Goal: Information Seeking & Learning: Compare options

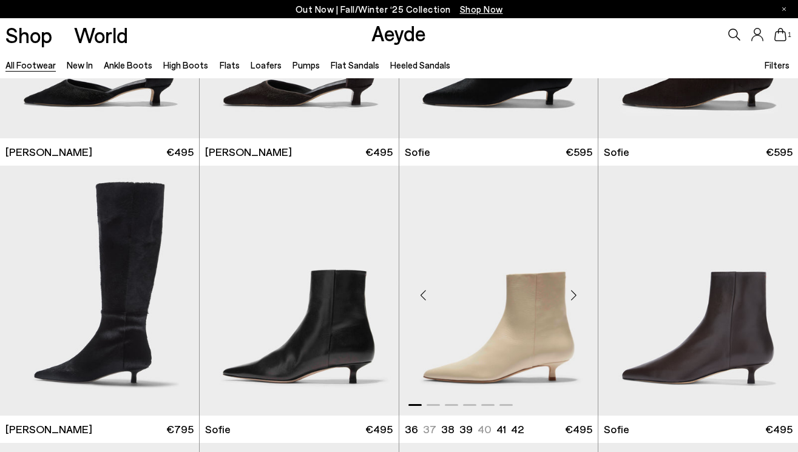
scroll to position [3243, 0]
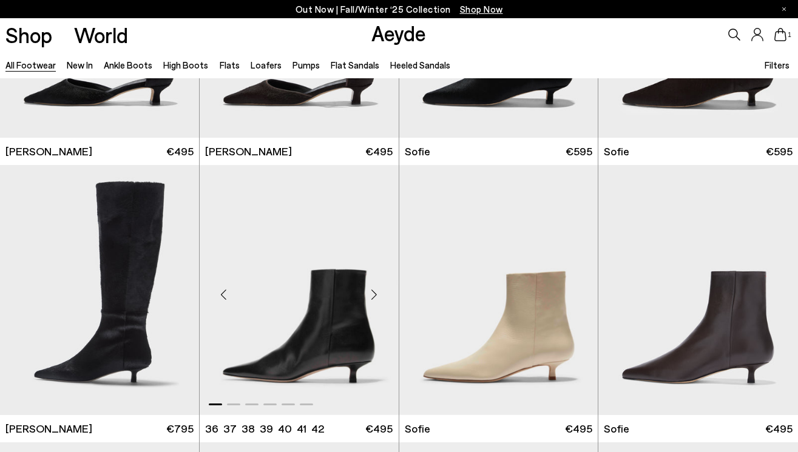
click at [346, 372] on img "1 / 6" at bounding box center [299, 290] width 199 height 250
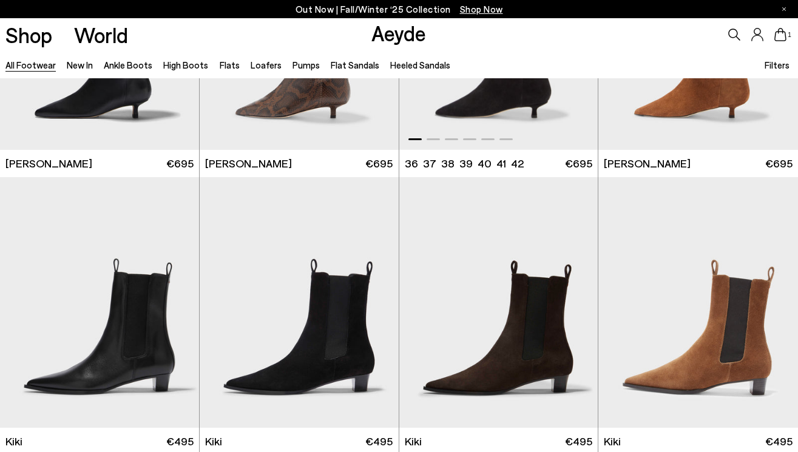
scroll to position [4137, 0]
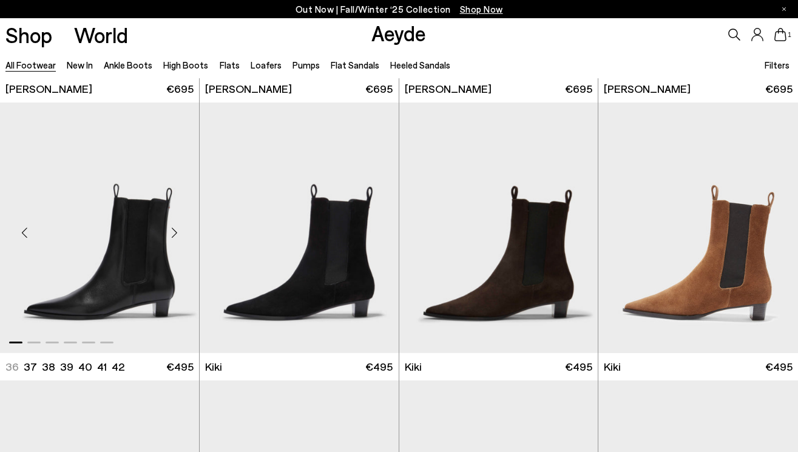
click at [96, 280] on img "1 / 6" at bounding box center [99, 228] width 199 height 250
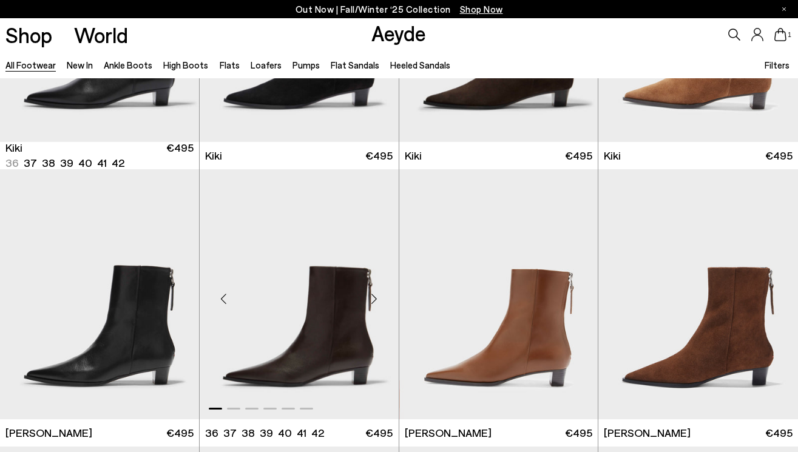
scroll to position [4365, 0]
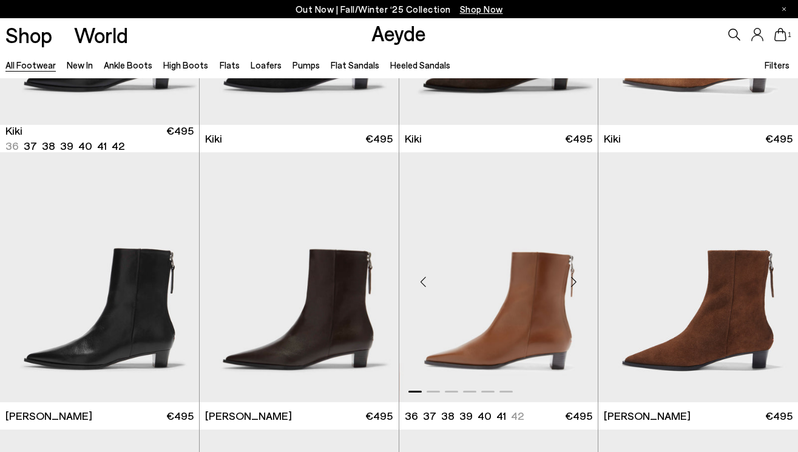
click at [544, 351] on img "1 / 6" at bounding box center [498, 277] width 199 height 250
click at [644, 348] on img "1 / 6" at bounding box center [698, 277] width 200 height 250
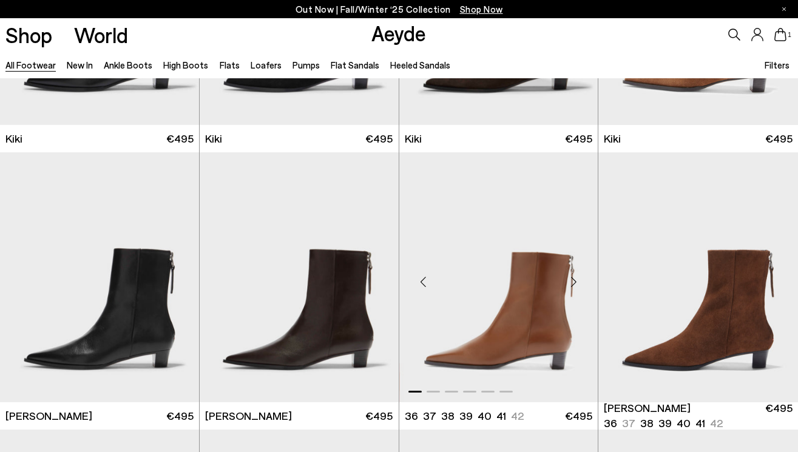
click at [525, 303] on img "1 / 6" at bounding box center [498, 277] width 199 height 250
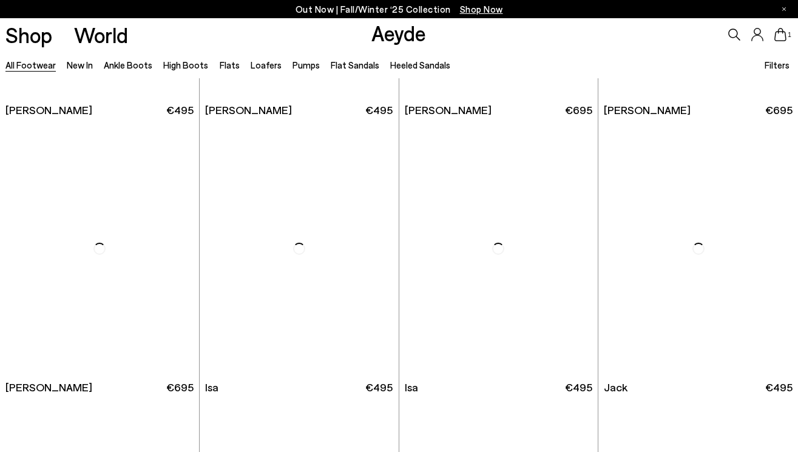
scroll to position [6620, 0]
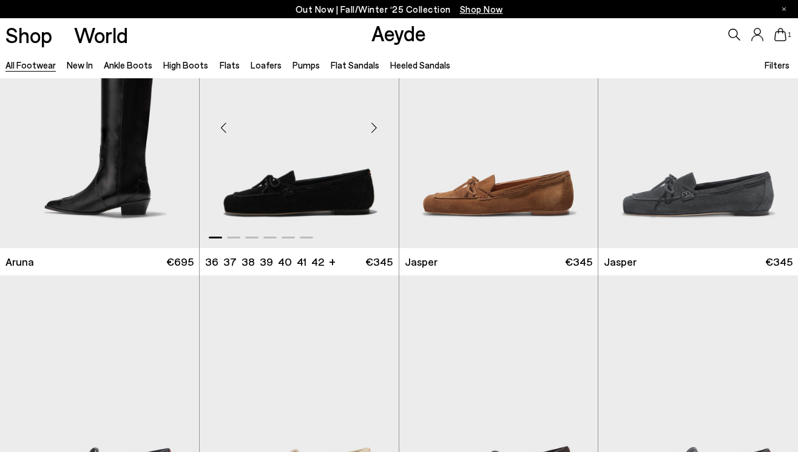
scroll to position [8674, 0]
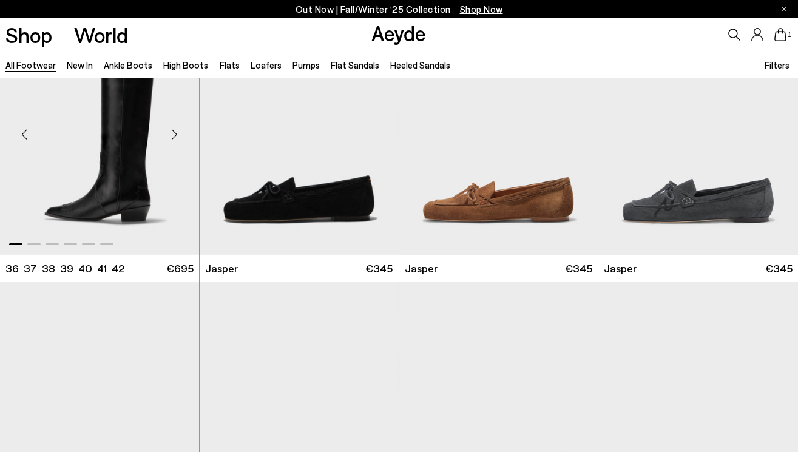
click at [128, 116] on img "1 / 6" at bounding box center [99, 130] width 199 height 250
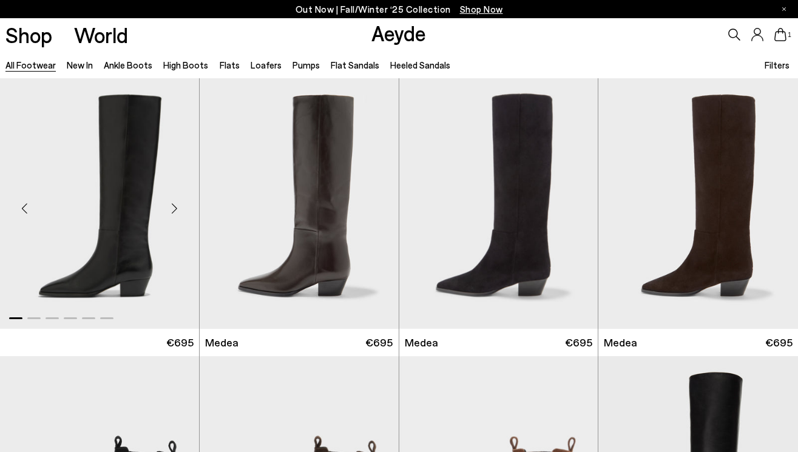
scroll to position [0, 0]
click at [307, 252] on img "1 / 6" at bounding box center [299, 203] width 199 height 250
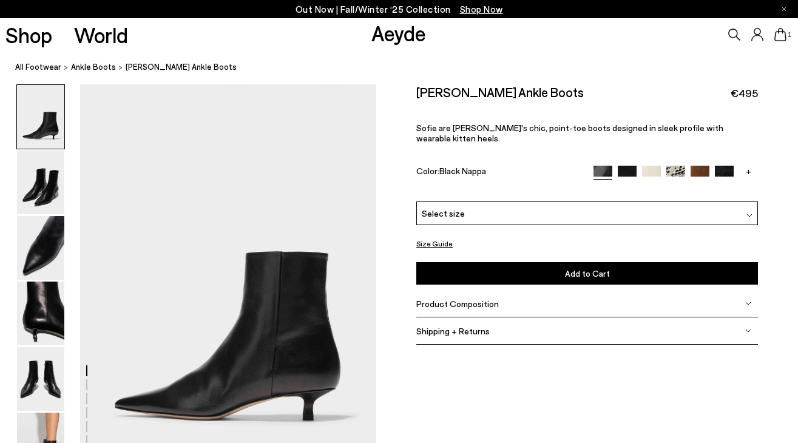
click at [39, 330] on img at bounding box center [40, 314] width 47 height 64
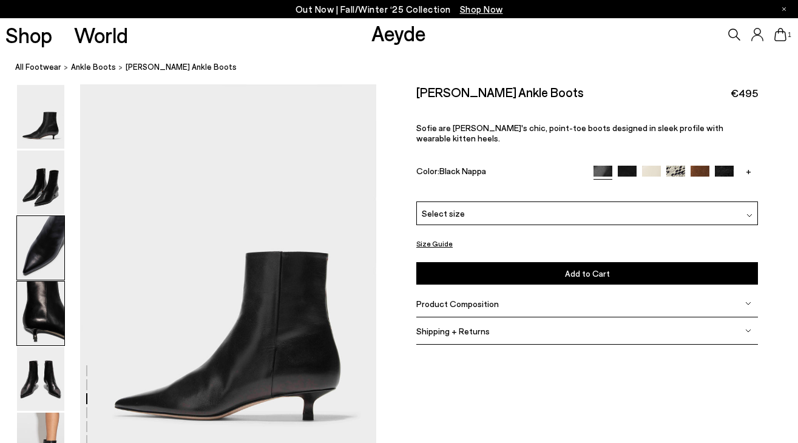
scroll to position [1191, 0]
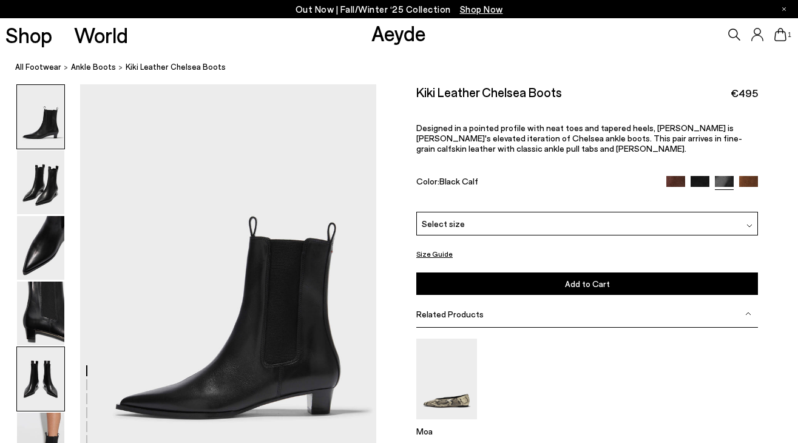
click at [52, 390] on img at bounding box center [40, 379] width 47 height 64
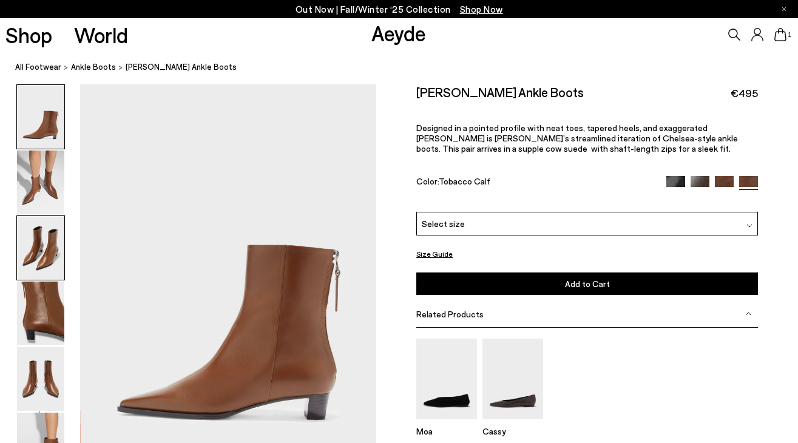
click at [33, 251] on img at bounding box center [40, 248] width 47 height 64
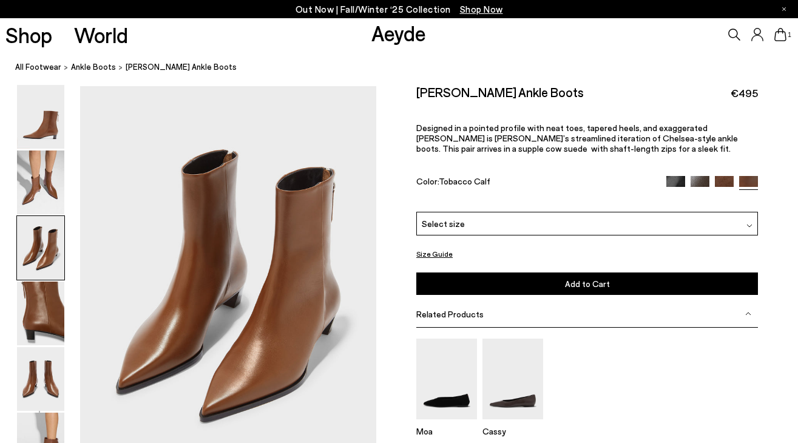
scroll to position [794, 0]
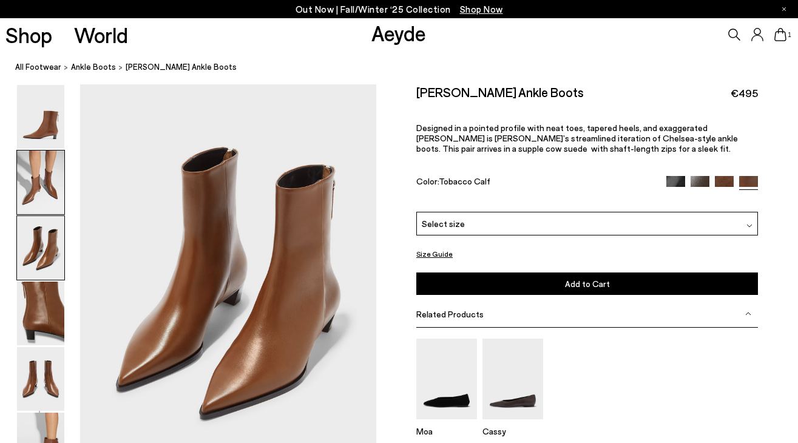
click at [34, 188] on img at bounding box center [40, 182] width 47 height 64
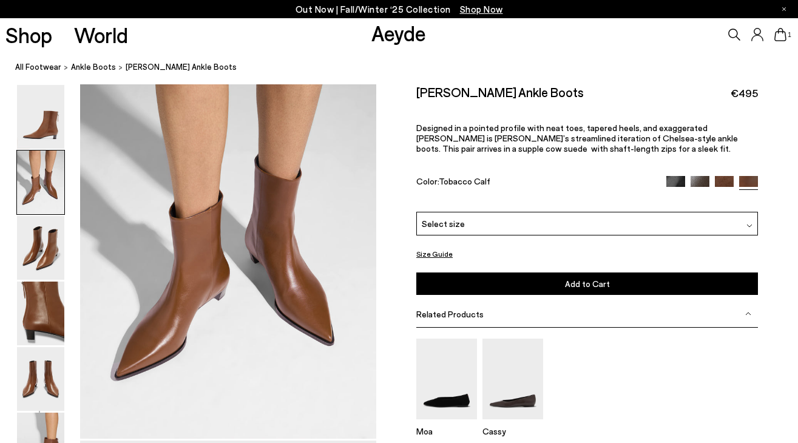
scroll to position [397, 0]
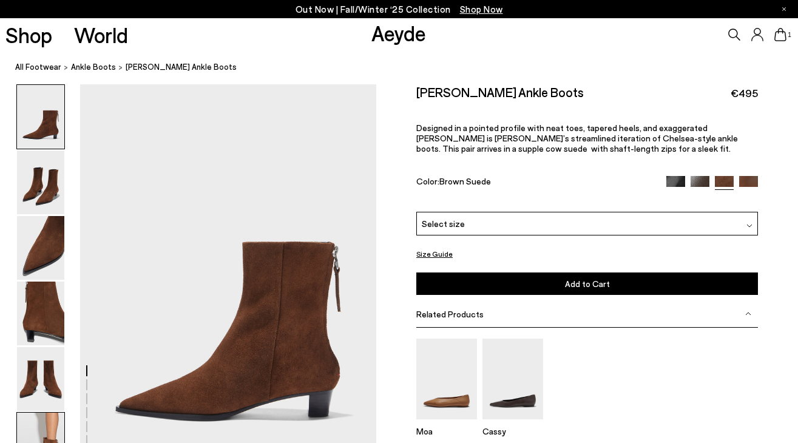
click at [32, 422] on img at bounding box center [40, 445] width 47 height 64
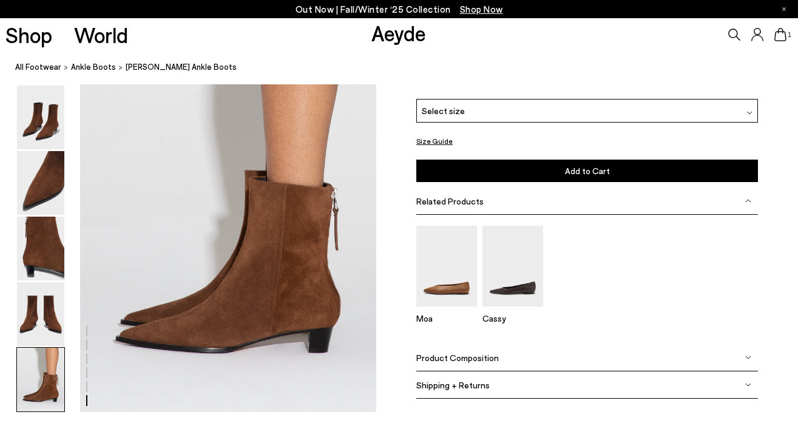
scroll to position [2033, 0]
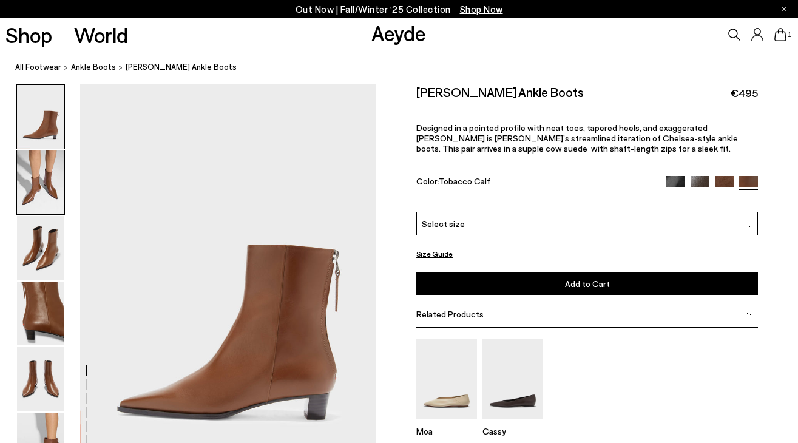
click at [33, 187] on img at bounding box center [40, 182] width 47 height 64
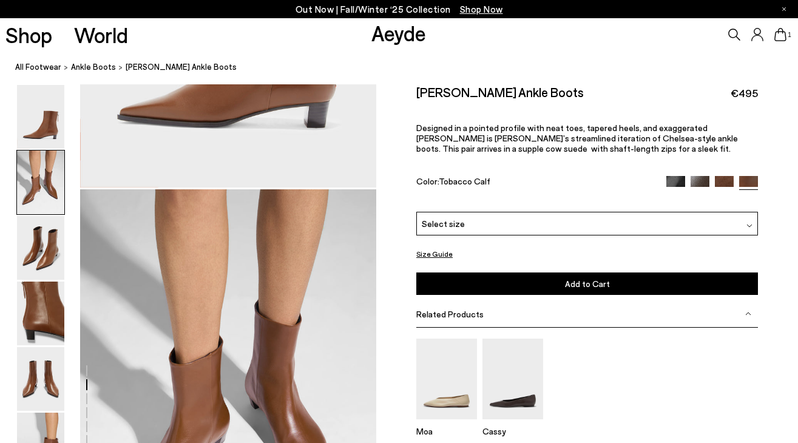
scroll to position [397, 0]
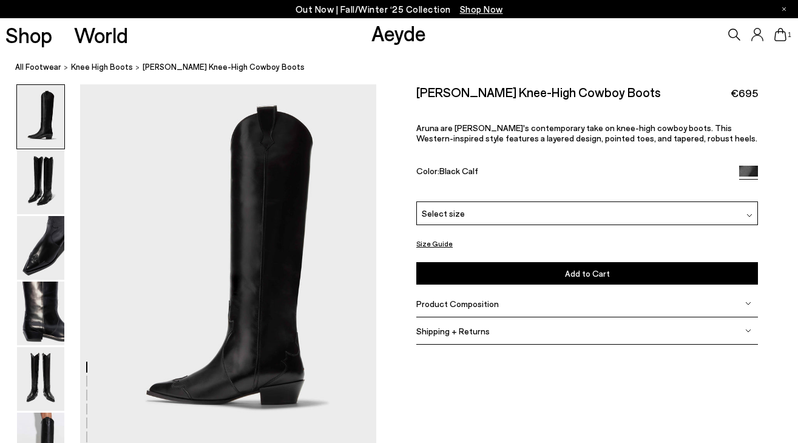
click at [38, 294] on img at bounding box center [40, 314] width 47 height 64
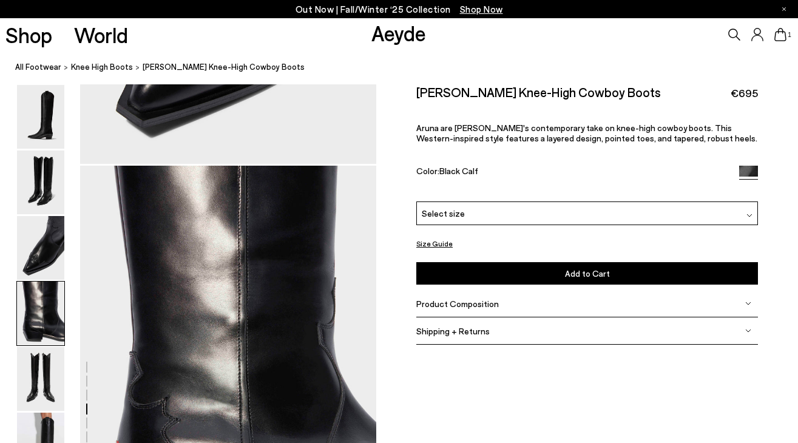
scroll to position [1164, 0]
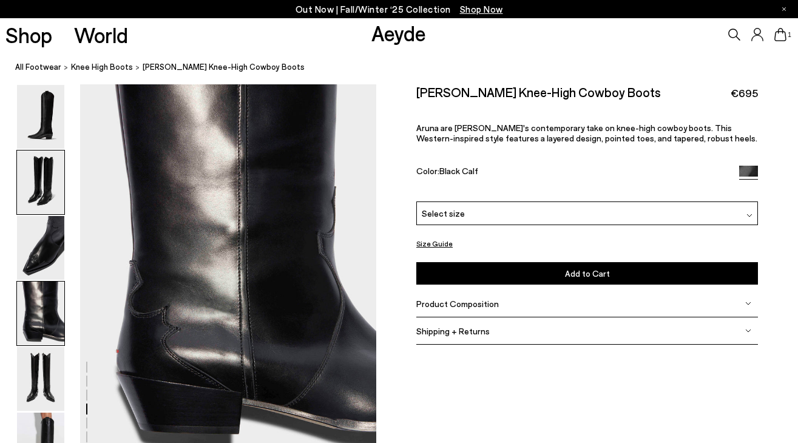
click at [46, 183] on img at bounding box center [40, 182] width 47 height 64
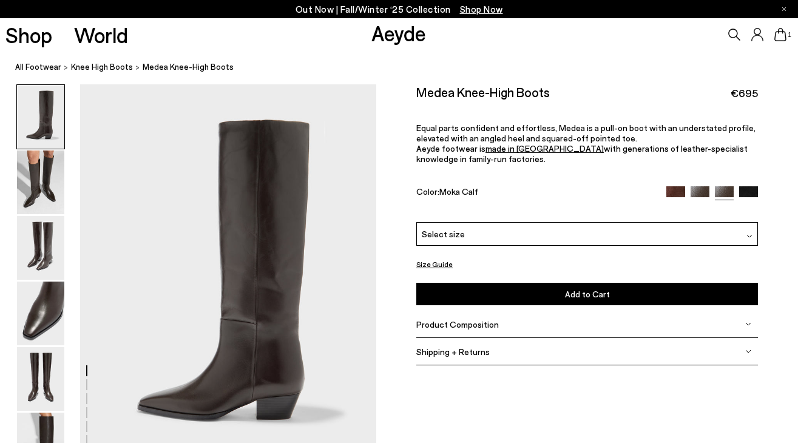
click at [741, 192] on img at bounding box center [748, 195] width 19 height 19
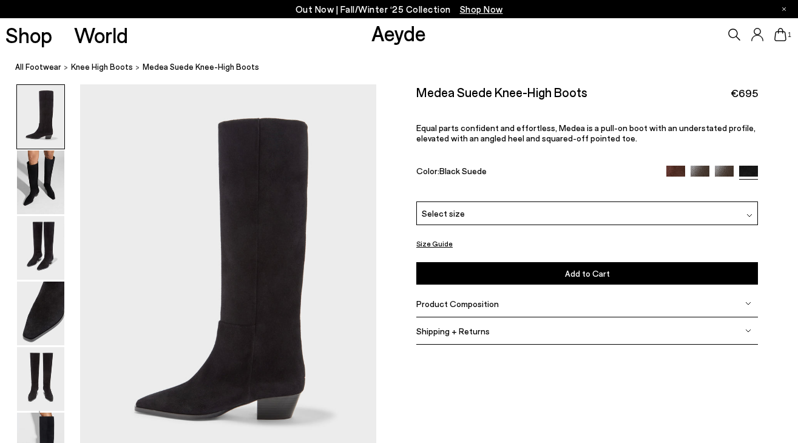
click at [678, 169] on img at bounding box center [675, 175] width 19 height 19
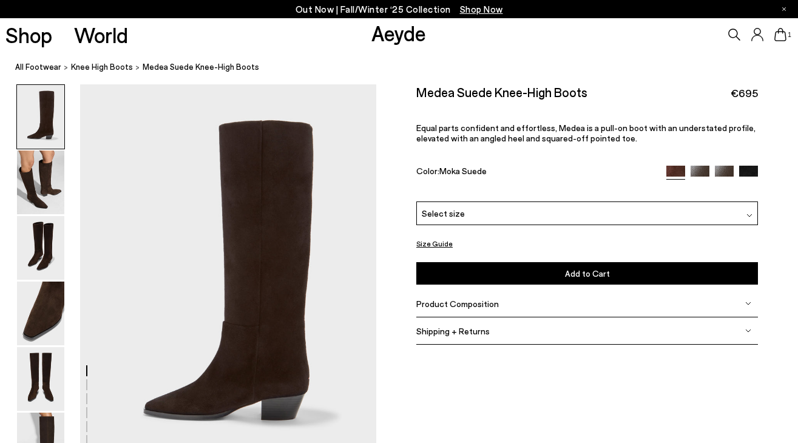
click at [694, 169] on img at bounding box center [700, 175] width 19 height 19
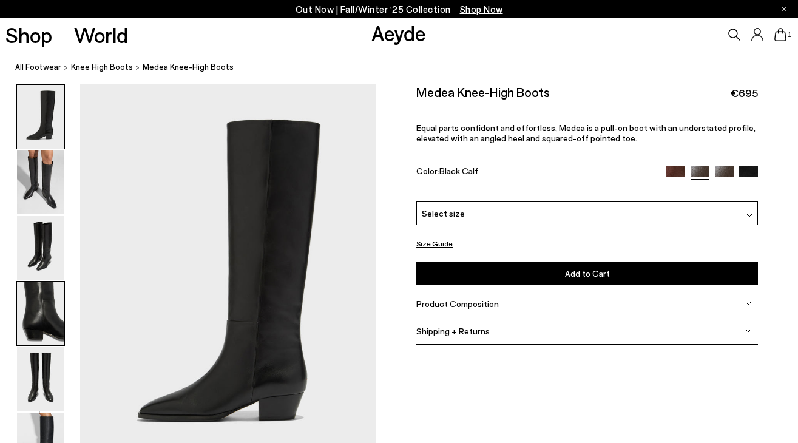
click at [37, 308] on img at bounding box center [40, 314] width 47 height 64
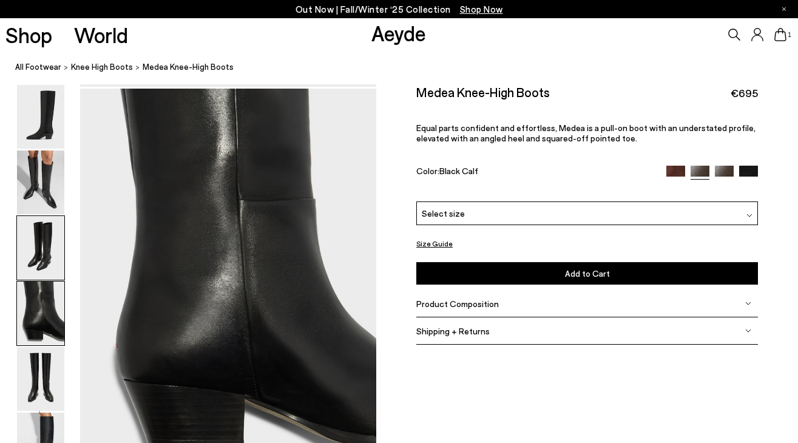
scroll to position [1191, 0]
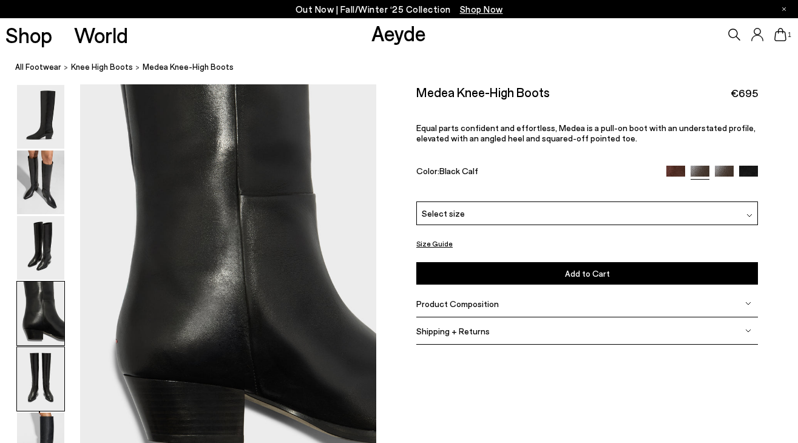
click at [34, 359] on img at bounding box center [40, 379] width 47 height 64
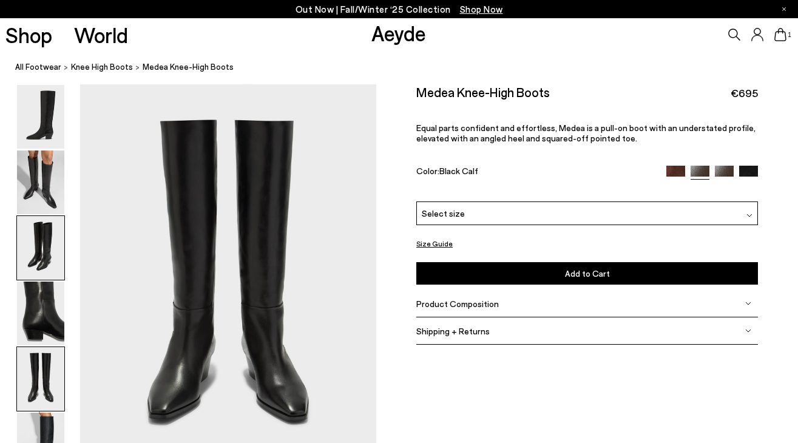
click at [39, 257] on img at bounding box center [40, 248] width 47 height 64
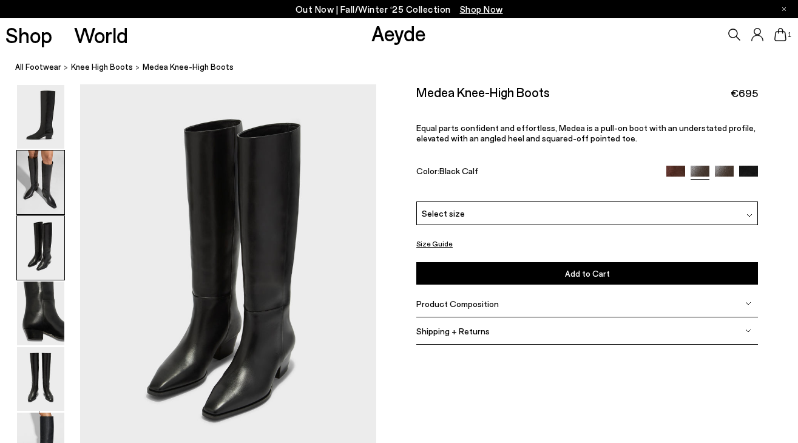
click at [51, 175] on img at bounding box center [40, 182] width 47 height 64
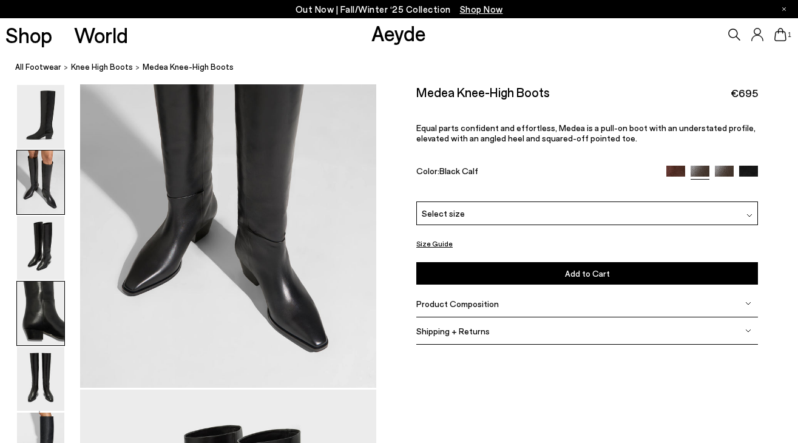
scroll to position [495, 0]
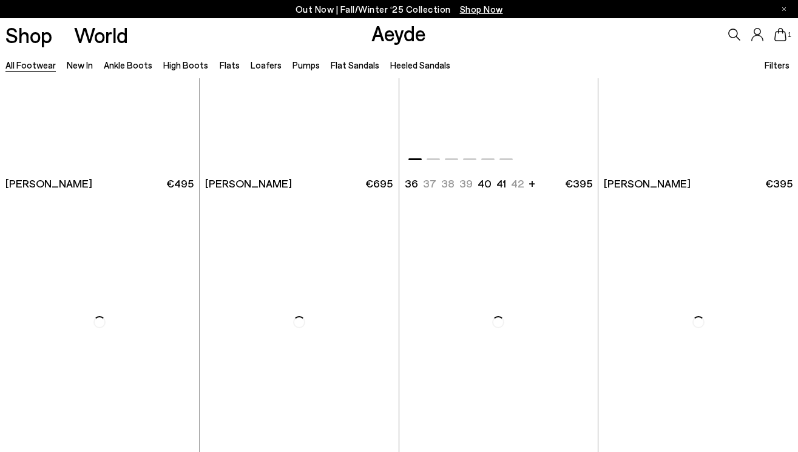
scroll to position [1828, 0]
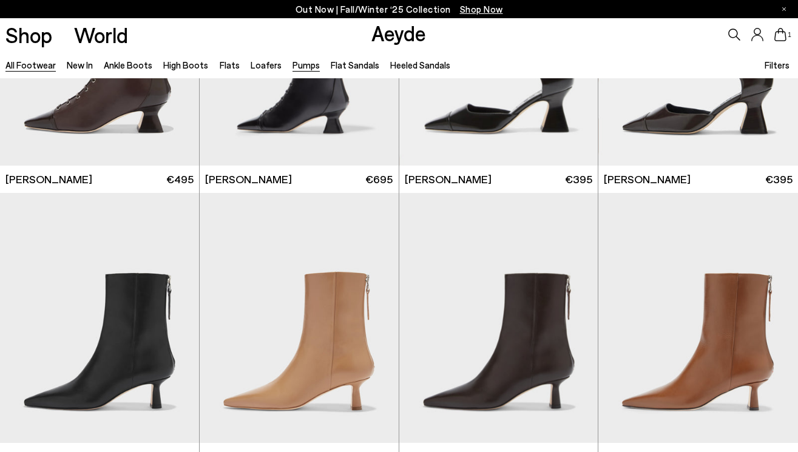
click at [292, 65] on link "Pumps" at bounding box center [305, 64] width 27 height 11
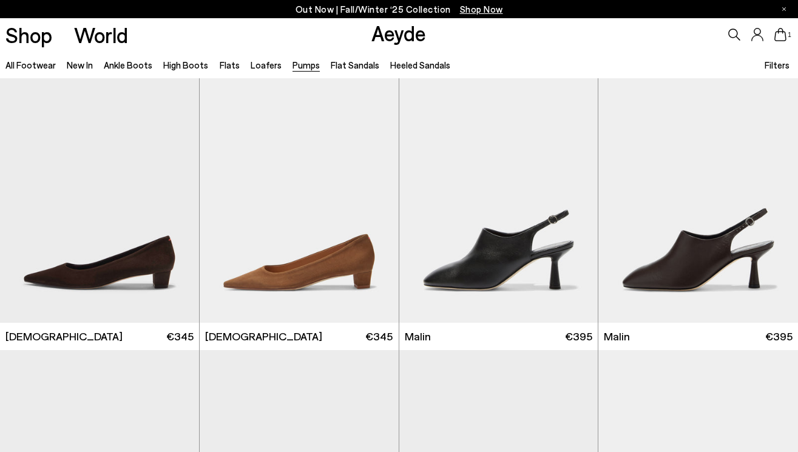
scroll to position [1700, 0]
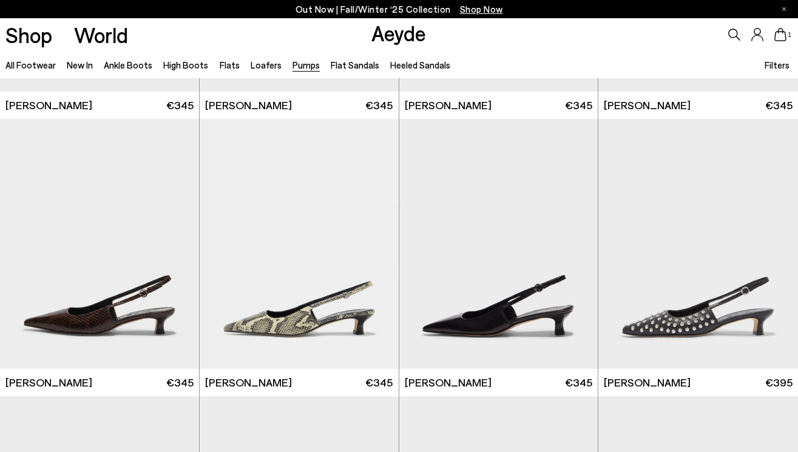
scroll to position [3573, 0]
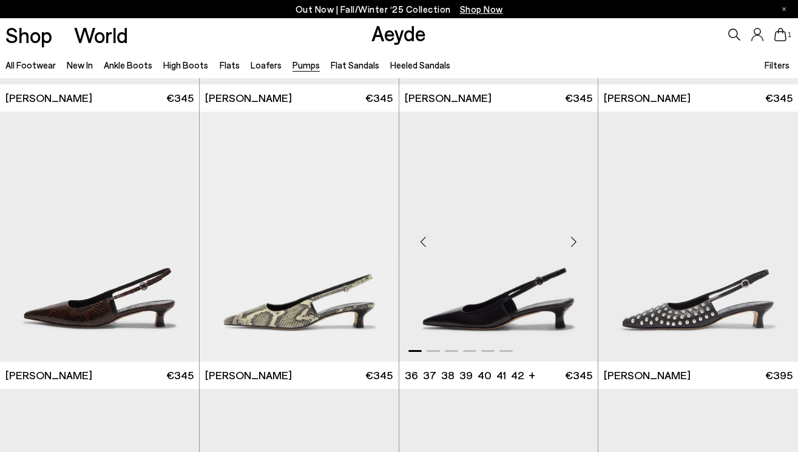
click at [550, 312] on img "1 / 6" at bounding box center [498, 237] width 199 height 250
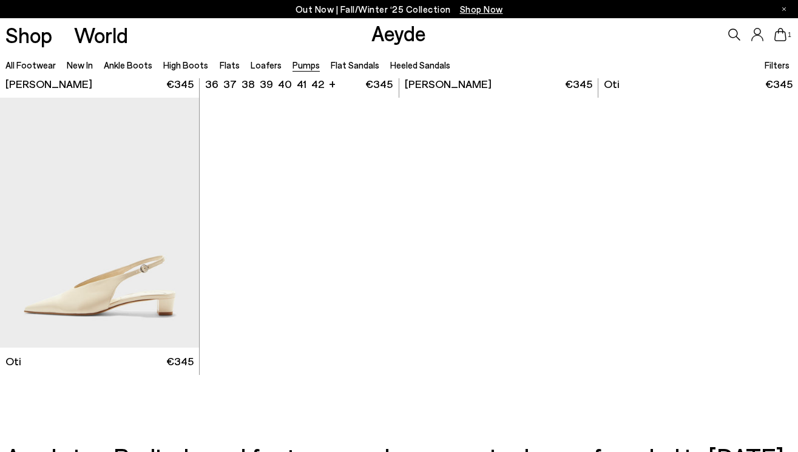
scroll to position [5010, 0]
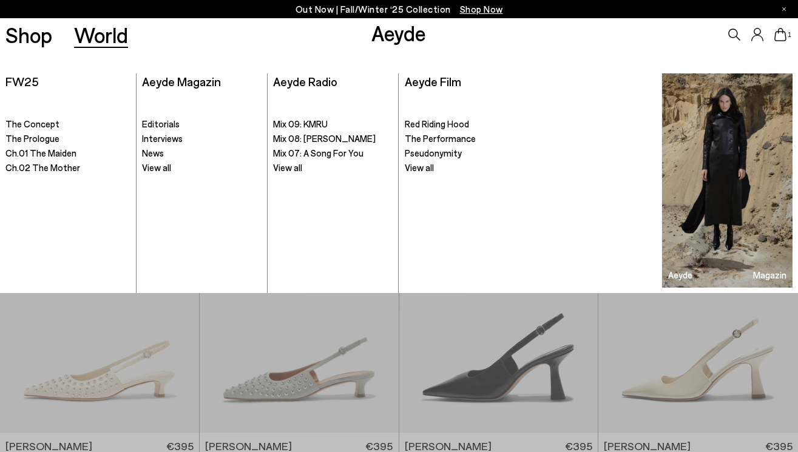
scroll to position [1664, 0]
